Goal: Go to known website: Go to known website

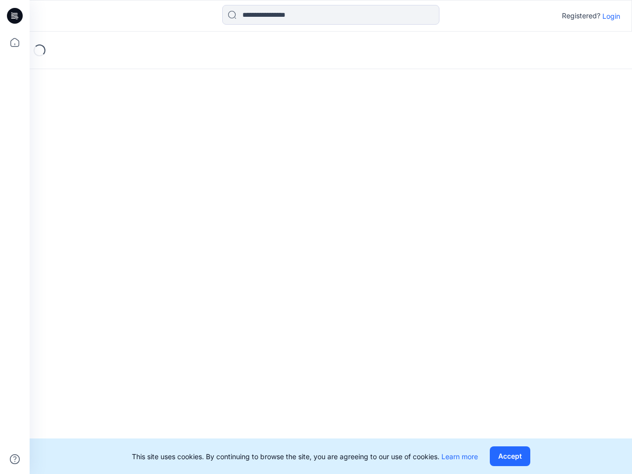
click at [316, 237] on div "Loading..." at bounding box center [331, 253] width 603 height 443
click at [15, 16] on icon at bounding box center [16, 16] width 4 height 0
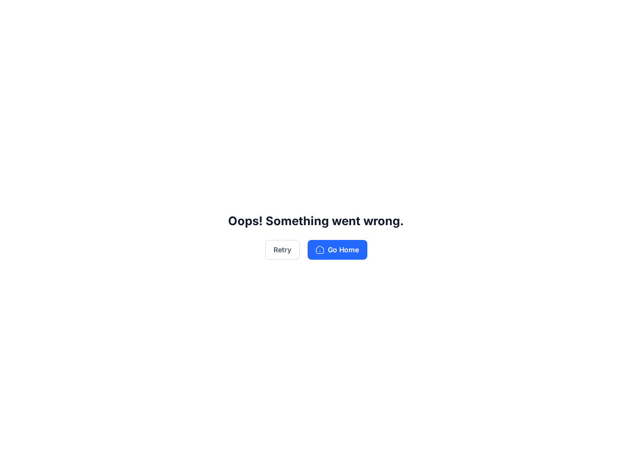
click at [15, 42] on div "Oops! Something went wrong. Retry Go Home" at bounding box center [316, 237] width 632 height 474
click at [15, 459] on div "Oops! Something went wrong. Retry Go Home" at bounding box center [316, 237] width 632 height 474
click at [331, 15] on div "Oops! Something went wrong. Retry Go Home" at bounding box center [316, 237] width 632 height 474
click at [611, 16] on div "Oops! Something went wrong. Retry Go Home" at bounding box center [316, 237] width 632 height 474
click at [510, 456] on div "Oops! Something went wrong. Retry Go Home" at bounding box center [316, 237] width 632 height 474
